Goal: Transaction & Acquisition: Purchase product/service

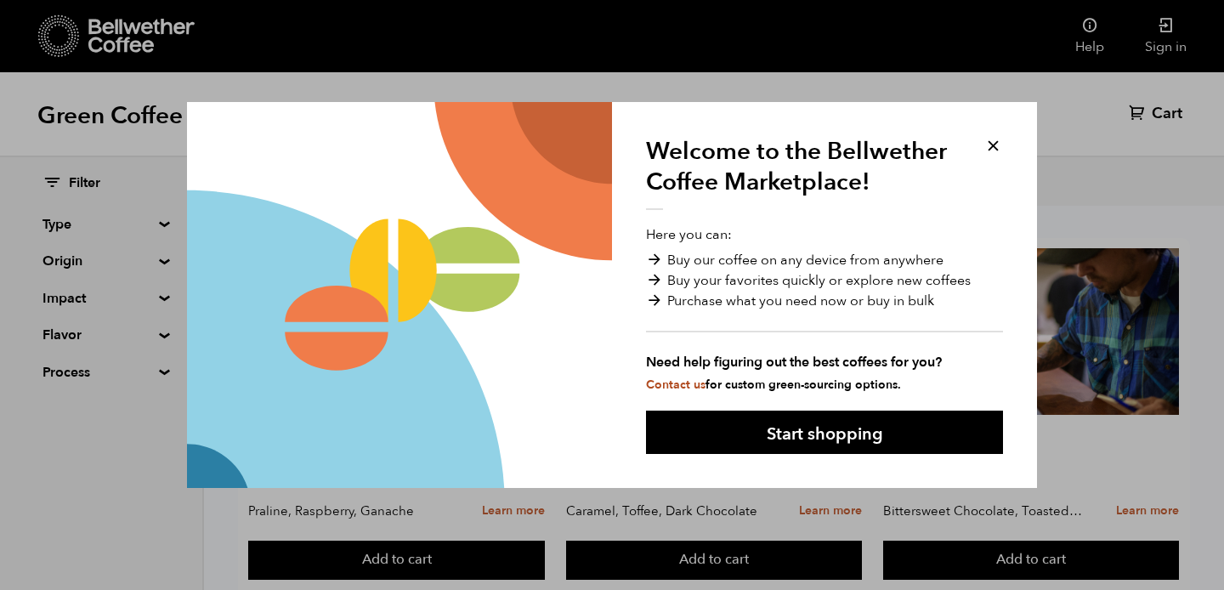
click at [990, 143] on button at bounding box center [994, 146] width 20 height 20
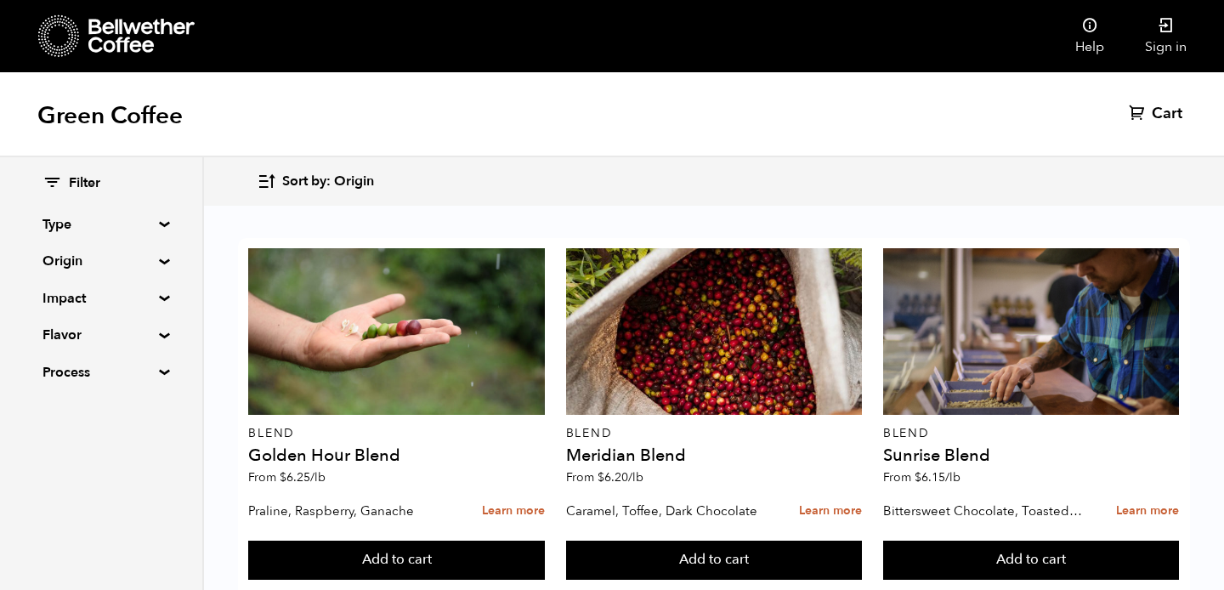
scroll to position [338, 0]
click at [156, 260] on summary "Origin" at bounding box center [101, 261] width 117 height 20
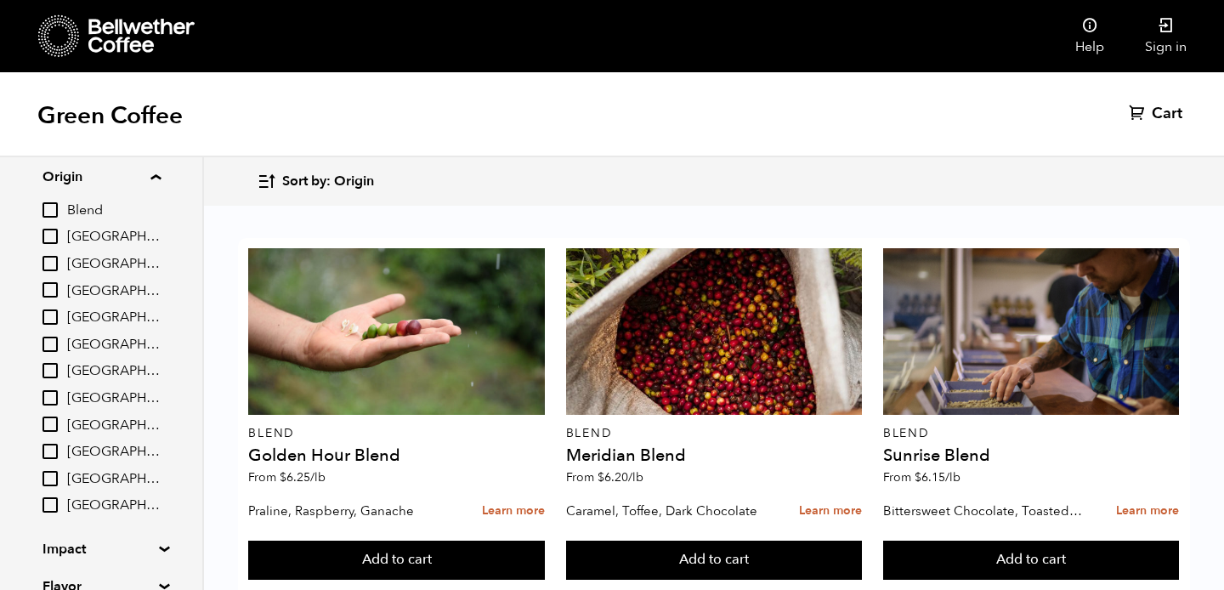
scroll to position [94, 0]
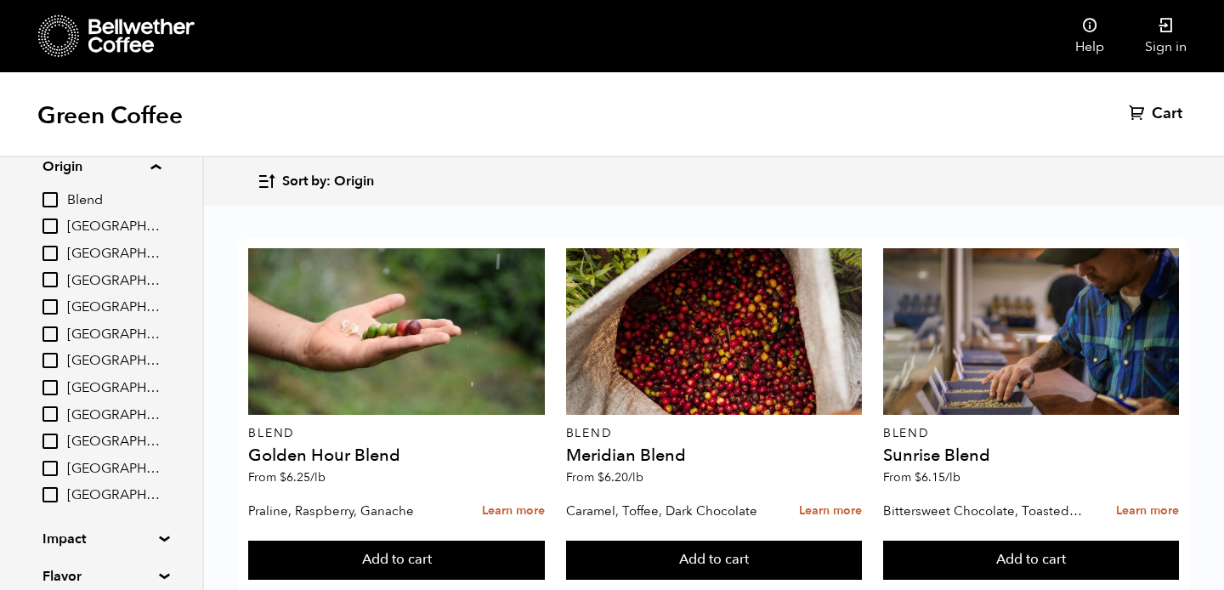
click at [54, 306] on input "[GEOGRAPHIC_DATA]" at bounding box center [50, 306] width 15 height 15
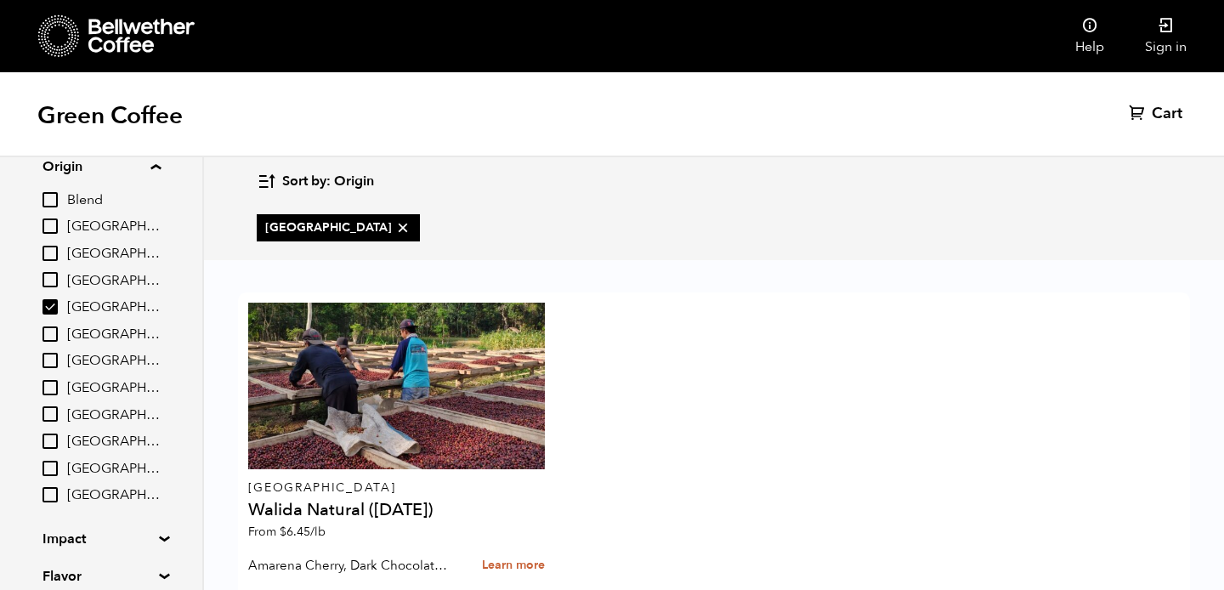
scroll to position [97, 0]
click at [54, 306] on input "[GEOGRAPHIC_DATA]" at bounding box center [50, 306] width 15 height 15
checkbox input "false"
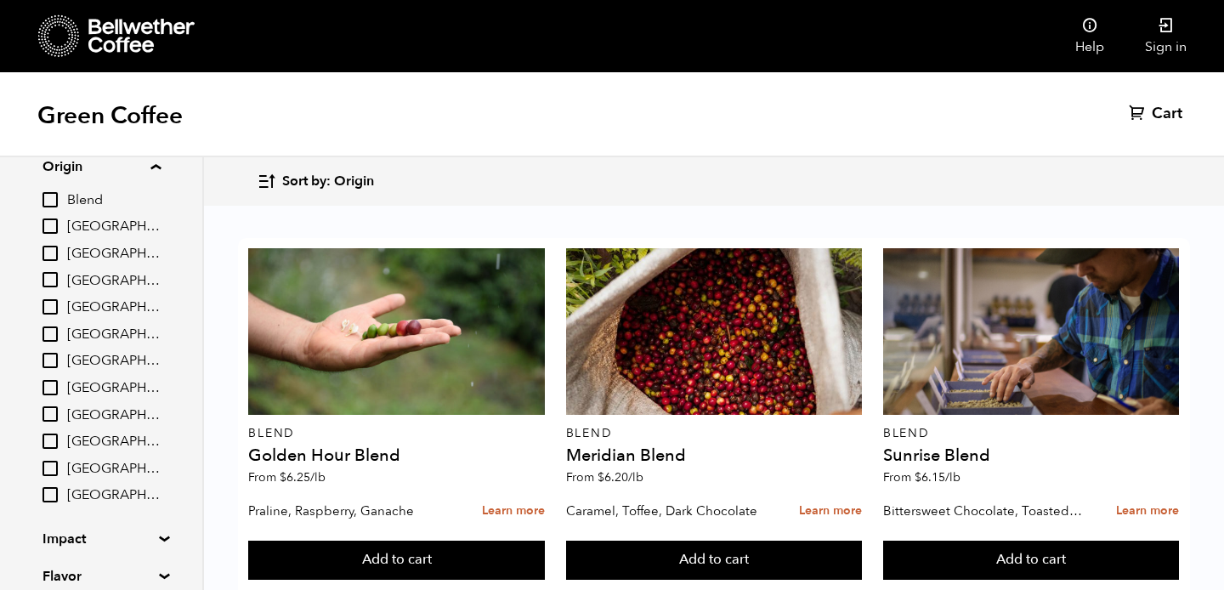
scroll to position [338, 0]
click at [51, 206] on input "Blend" at bounding box center [50, 199] width 15 height 15
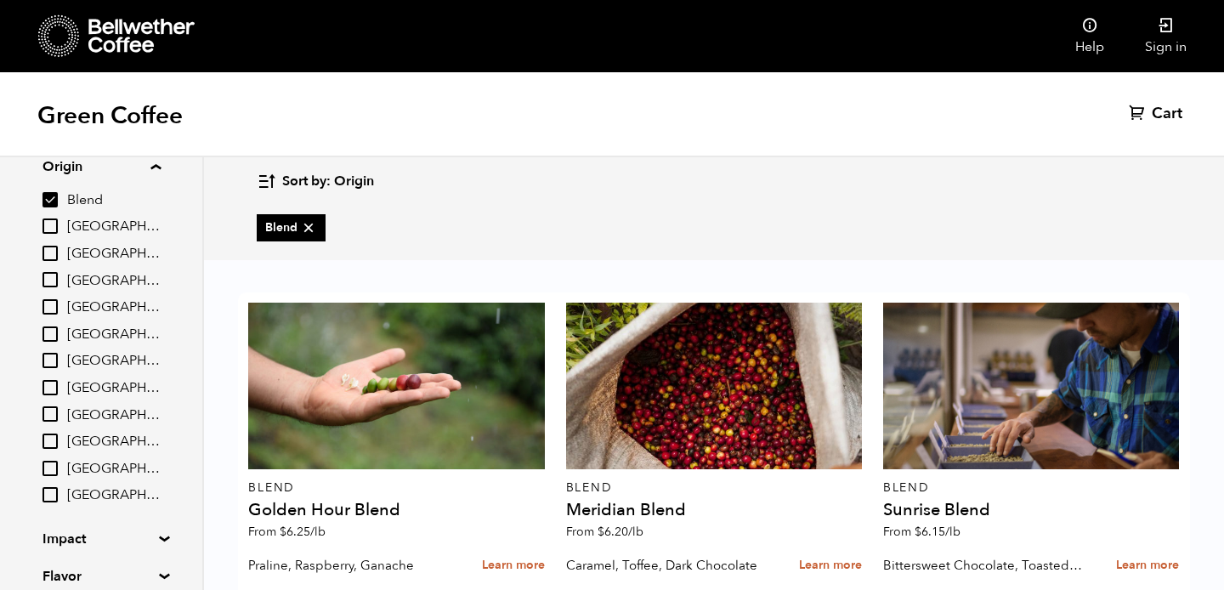
scroll to position [97, 0]
click at [51, 206] on input "Blend" at bounding box center [50, 199] width 15 height 15
checkbox input "false"
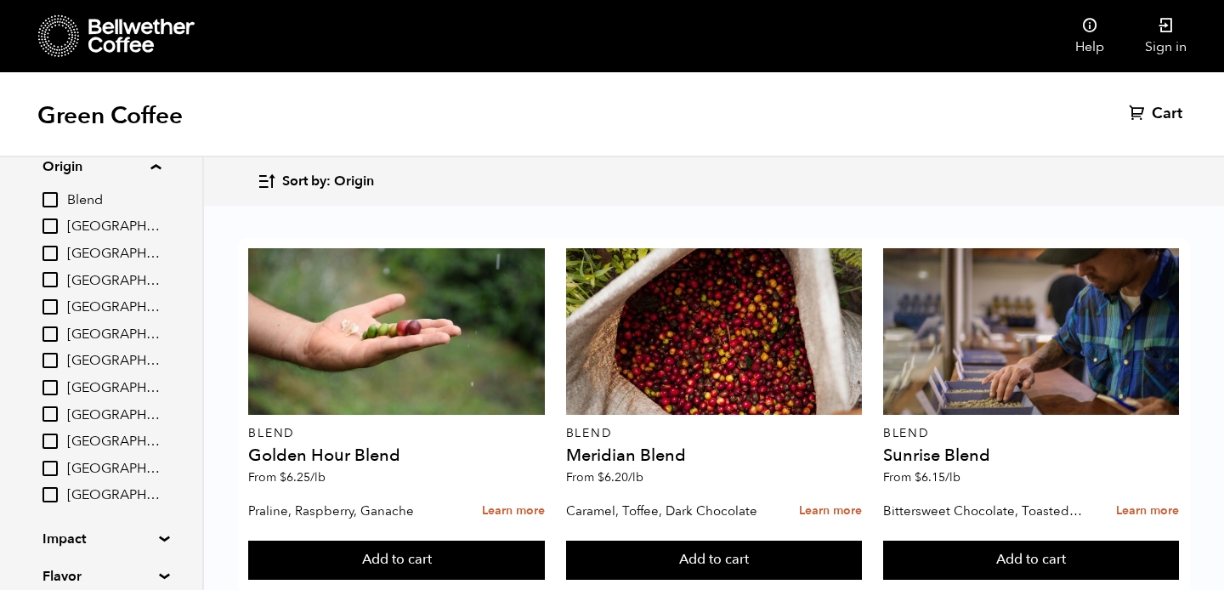
scroll to position [338, 0]
click at [143, 538] on summary "Impact" at bounding box center [101, 539] width 117 height 20
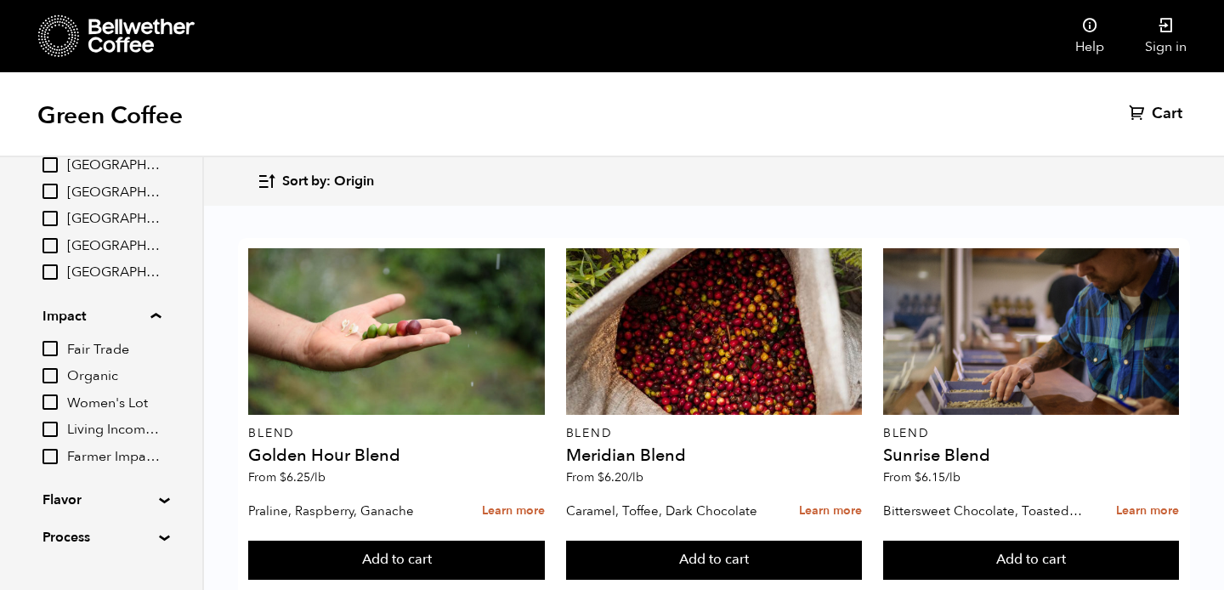
scroll to position [337, 0]
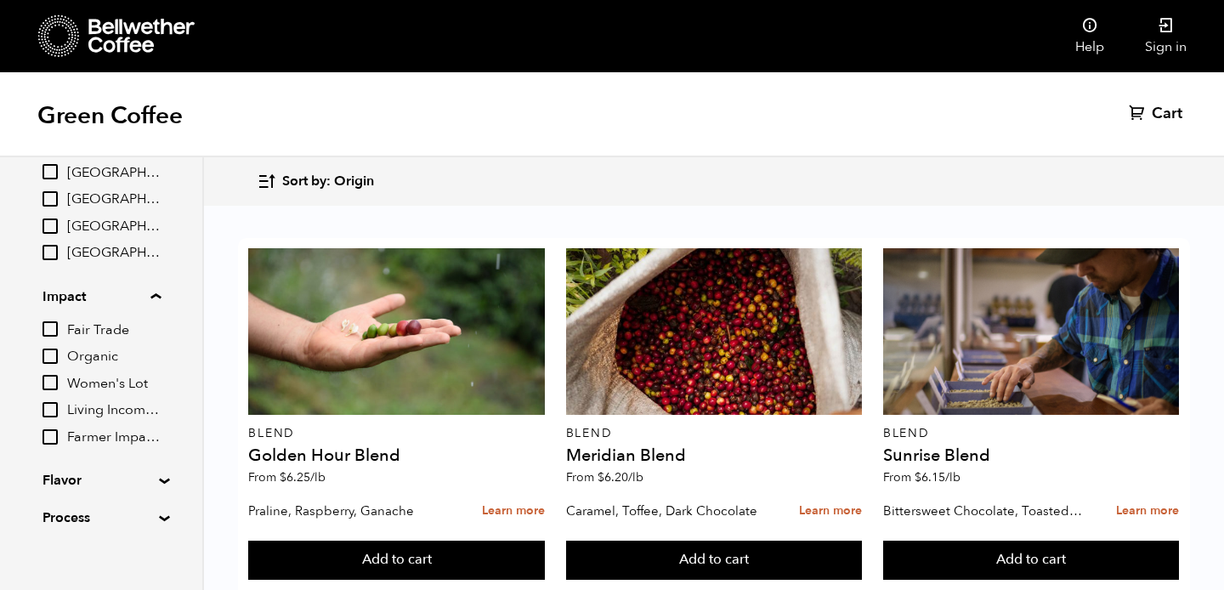
click at [56, 413] on input "Living Income Pricing" at bounding box center [50, 409] width 15 height 15
checkbox input "true"
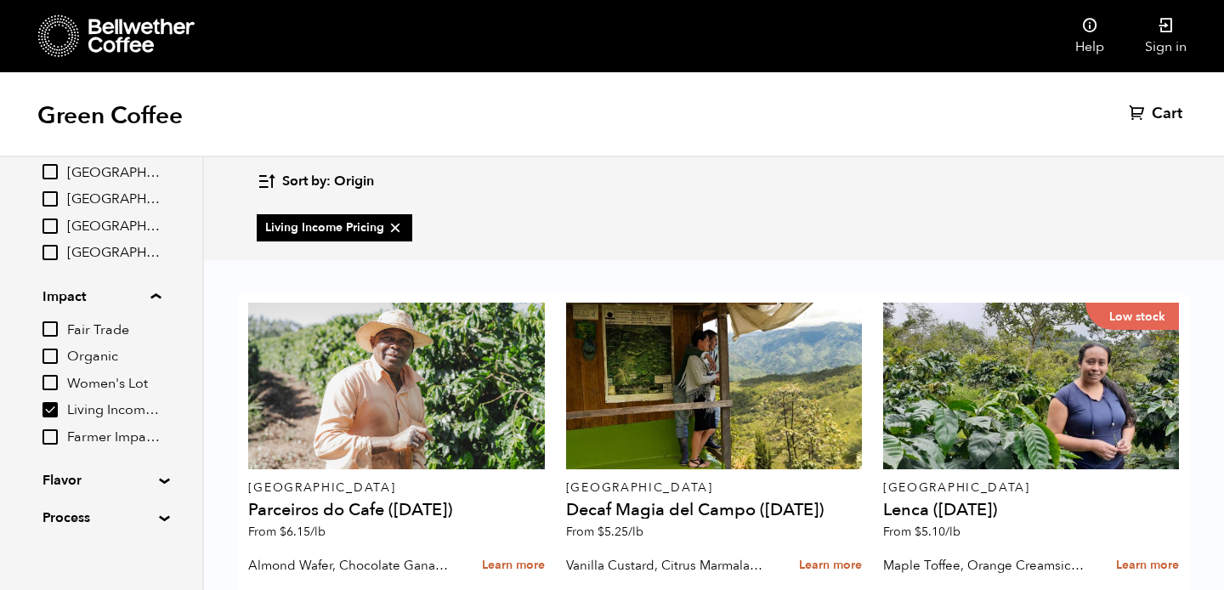
scroll to position [0, 0]
